Goal: Browse casually

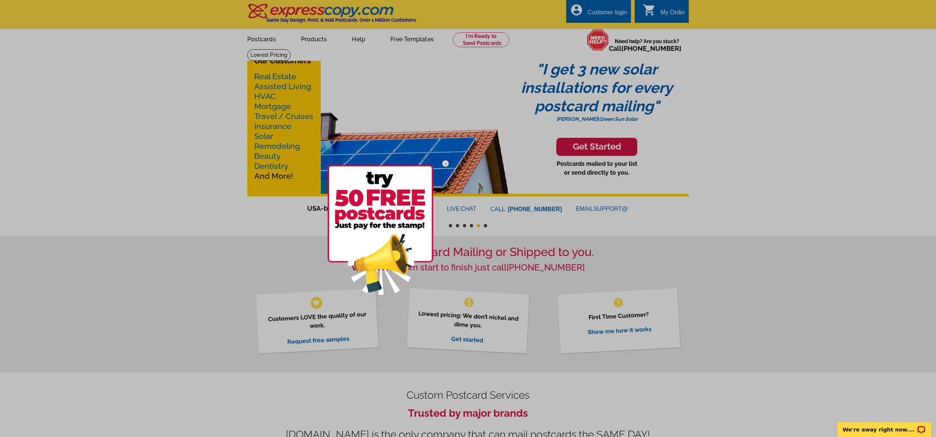
click at [308, 11] on div at bounding box center [468, 218] width 936 height 437
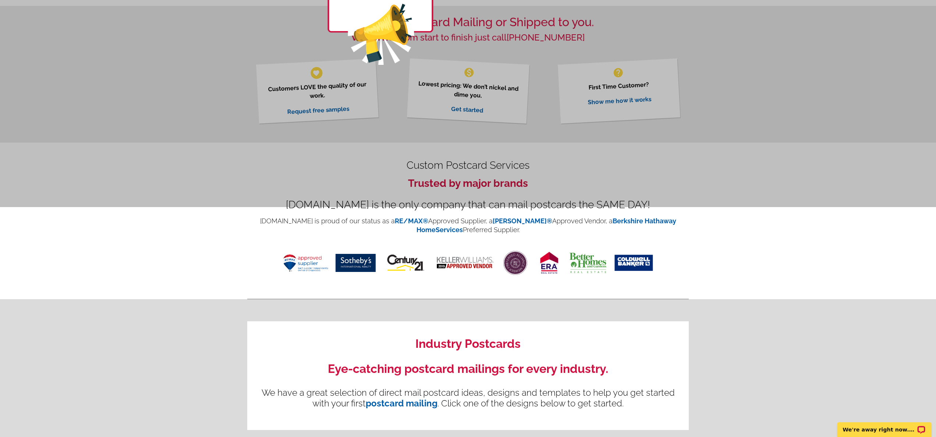
scroll to position [231, 0]
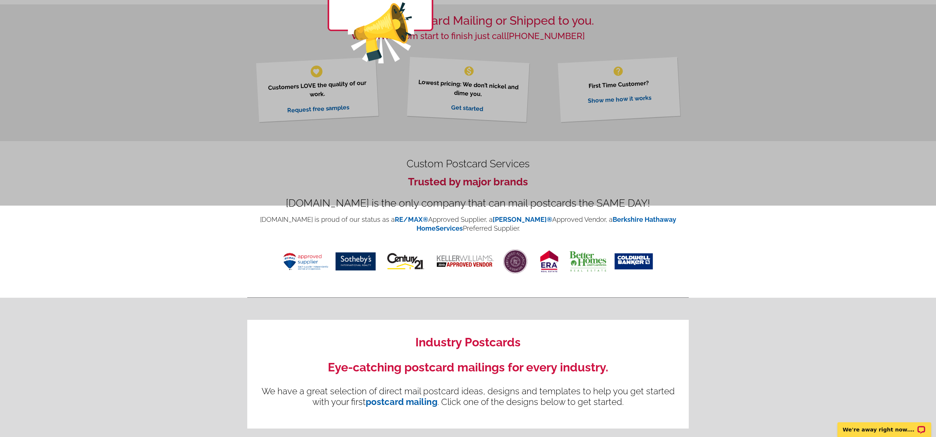
click at [207, 243] on div "Our Customers Real Estate Assisted Living HVAC Mortgage Travel / Cruises Insura…" at bounding box center [468, 245] width 936 height 854
drag, startPoint x: 406, startPoint y: 162, endPoint x: 461, endPoint y: 171, distance: 55.3
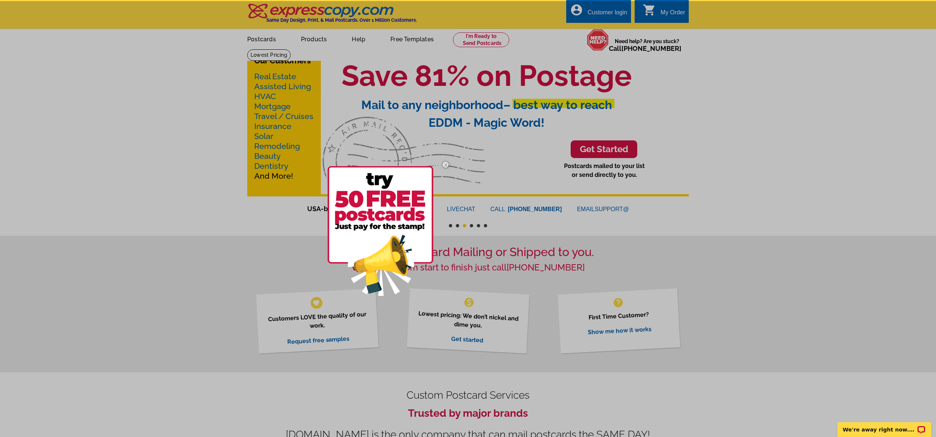
click at [353, 41] on div at bounding box center [468, 219] width 936 height 437
click at [305, 41] on div at bounding box center [468, 219] width 936 height 437
click at [445, 164] on img at bounding box center [445, 164] width 21 height 21
